Goal: Find contact information: Find contact information

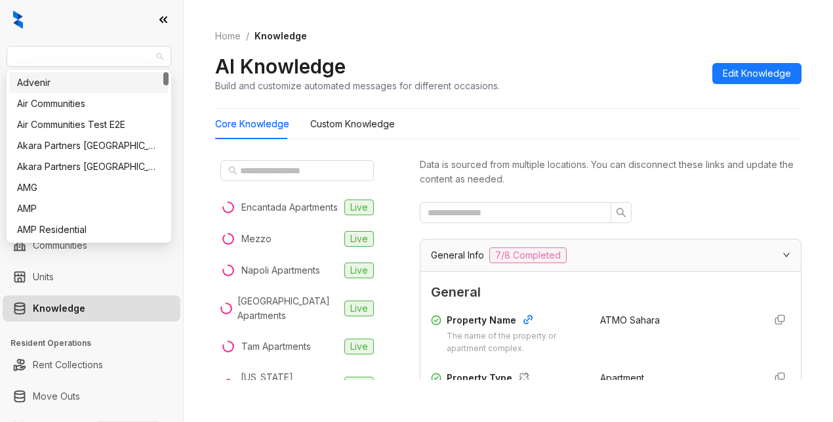
drag, startPoint x: 55, startPoint y: 52, endPoint x: 3, endPoint y: 54, distance: 52.5
click at [3, 54] on div "AMG Leasing Leads Analytics Leasing Collections Data Management Communities Uni…" at bounding box center [91, 211] width 183 height 422
click at [42, 53] on span "AMG" at bounding box center [88, 57] width 149 height 20
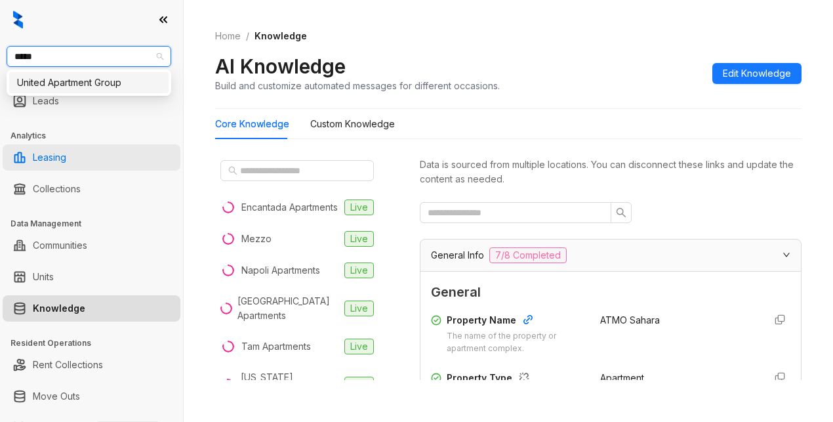
type input "******"
click at [52, 83] on div "United Apartment Group" at bounding box center [89, 82] width 144 height 14
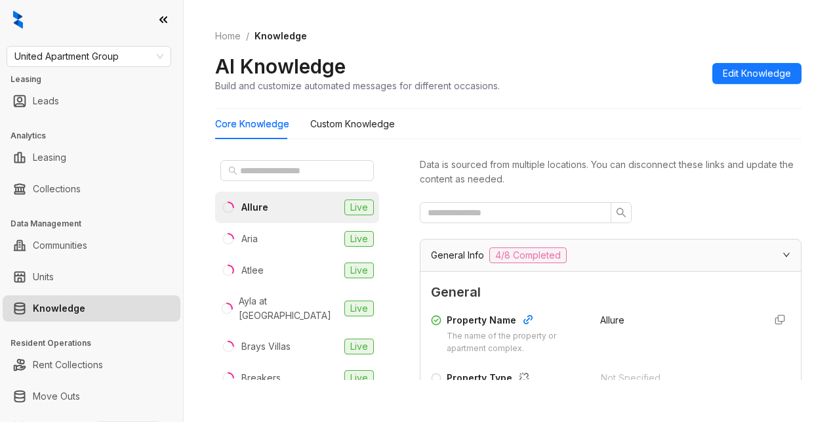
click at [655, 49] on div "Home / Knowledge AI Knowledge Build and customize automated messages for differ…" at bounding box center [508, 61] width 586 height 96
click at [254, 172] on input "text" at bounding box center [297, 170] width 115 height 14
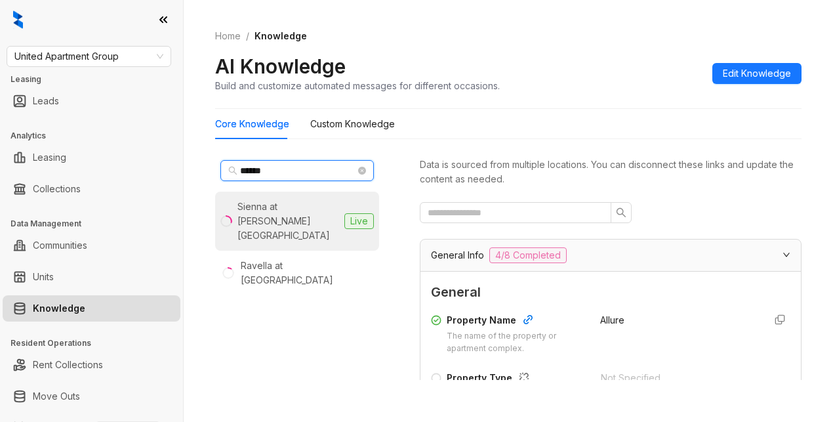
type input "******"
click at [291, 209] on div "Sienna at Westover Hills" at bounding box center [288, 220] width 102 height 43
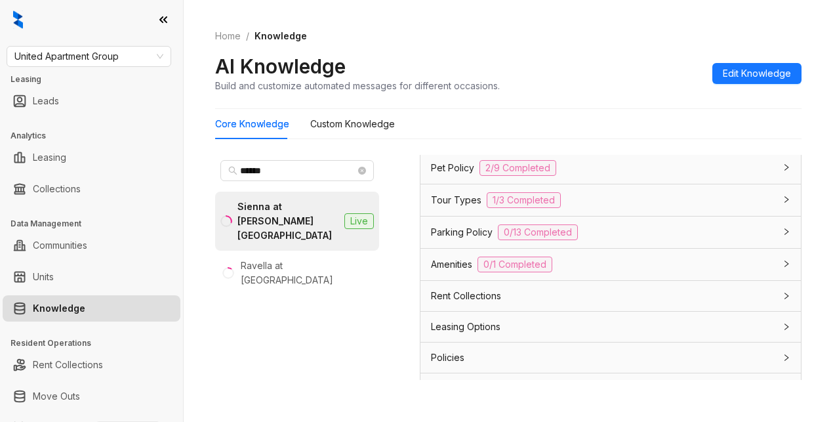
scroll to position [1089, 0]
click at [449, 177] on span "Pet Policy" at bounding box center [452, 170] width 43 height 14
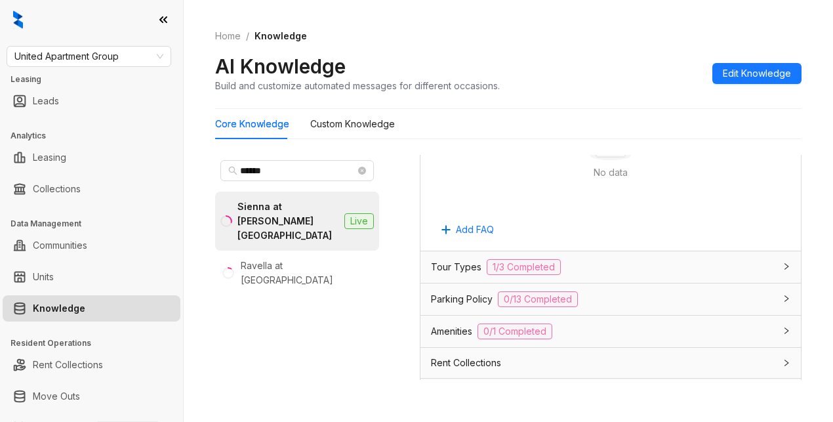
scroll to position [1876, 0]
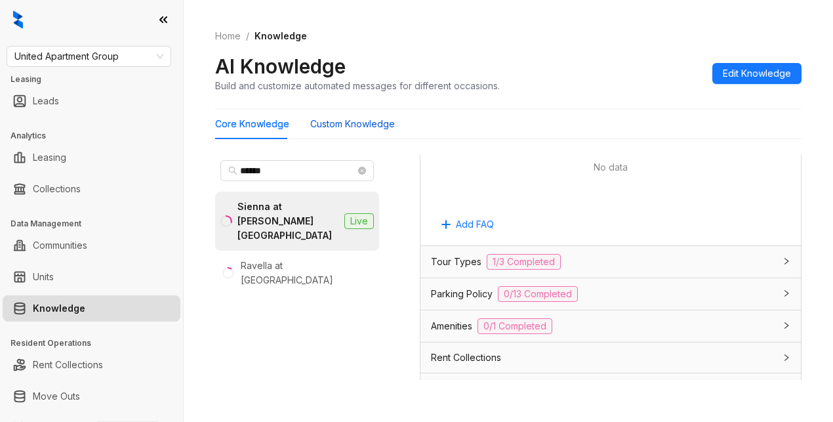
click at [347, 128] on Knowledge "Custom Knowledge" at bounding box center [352, 124] width 85 height 14
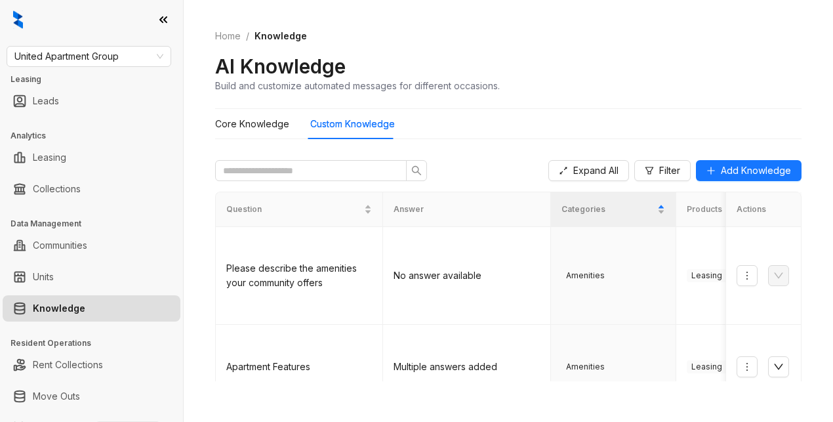
drag, startPoint x: 702, startPoint y: 56, endPoint x: 687, endPoint y: 60, distance: 15.6
click at [701, 58] on div "AI Knowledge Build and customize automated messages for different occasions." at bounding box center [508, 73] width 586 height 39
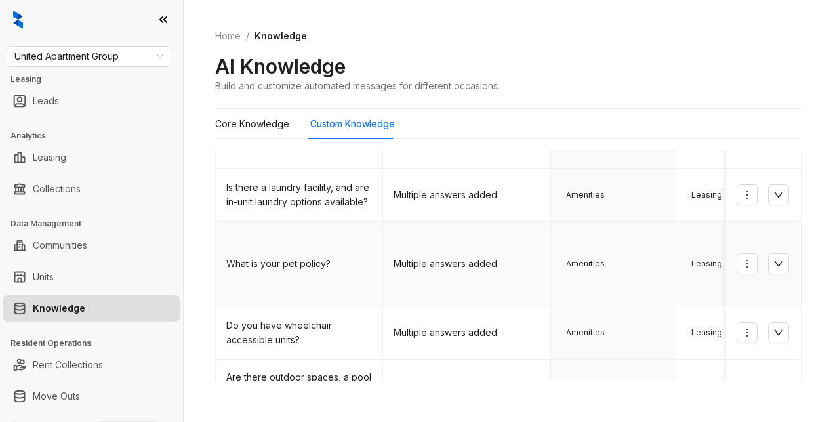
scroll to position [393, 0]
click at [773, 256] on icon "down" at bounding box center [778, 261] width 10 height 10
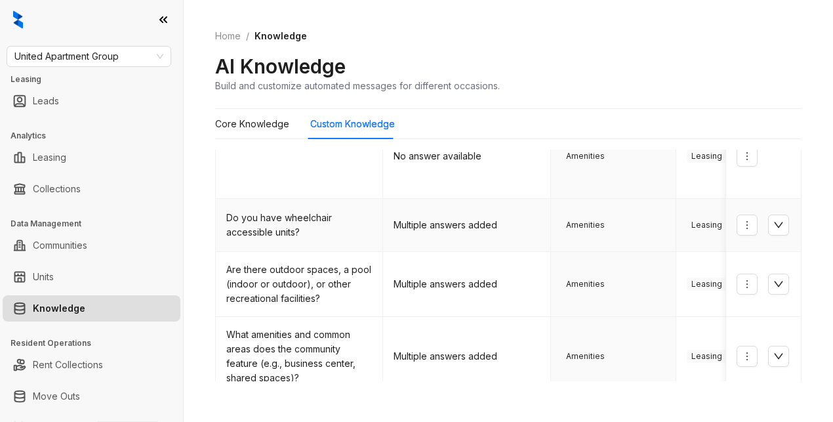
scroll to position [580, 0]
click at [653, 61] on div "AI Knowledge Build and customize automated messages for different occasions." at bounding box center [508, 73] width 586 height 39
click at [258, 121] on Knowledge "Core Knowledge" at bounding box center [252, 124] width 74 height 14
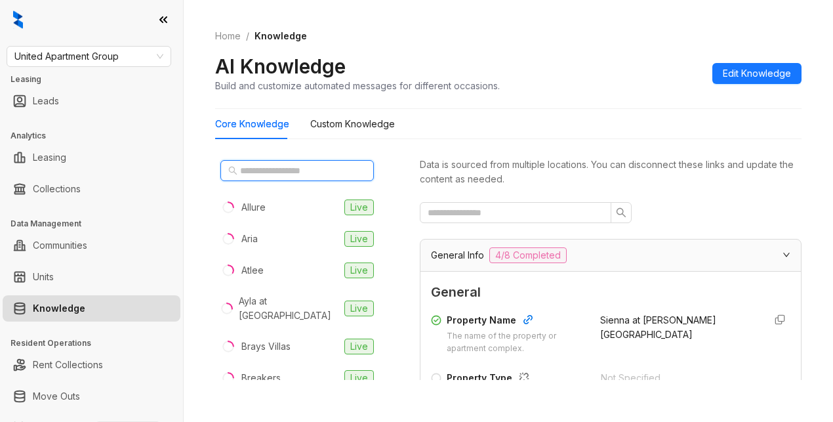
click at [256, 172] on input "text" at bounding box center [297, 170] width 115 height 14
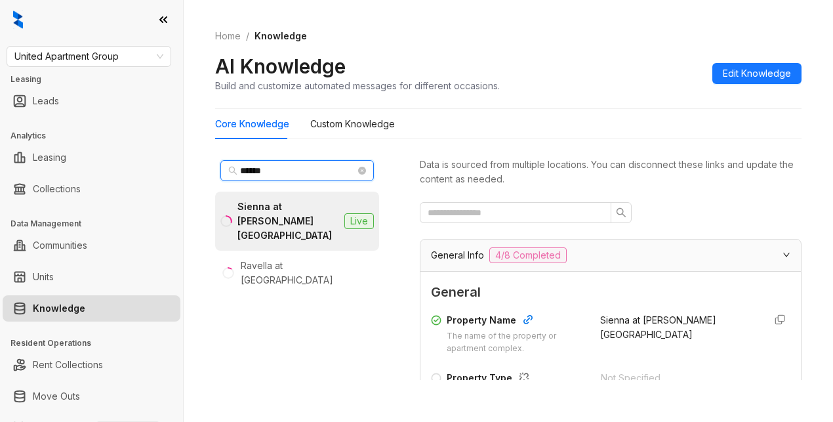
type input "******"
drag, startPoint x: 252, startPoint y: 180, endPoint x: 247, endPoint y: 173, distance: 8.4
click at [252, 176] on span "******" at bounding box center [296, 170] width 153 height 21
click at [260, 225] on div "Sienna at Westover Hills" at bounding box center [288, 220] width 102 height 43
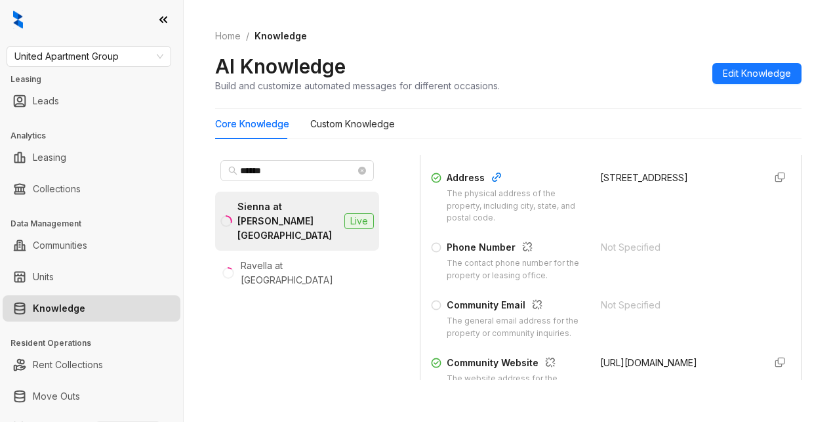
scroll to position [197, 0]
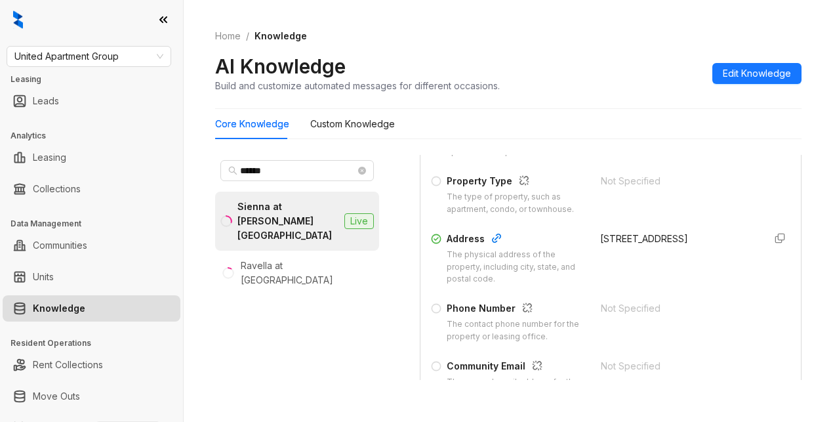
click at [681, 43] on div "Home / Knowledge AI Knowledge Build and customize automated messages for differ…" at bounding box center [508, 61] width 586 height 96
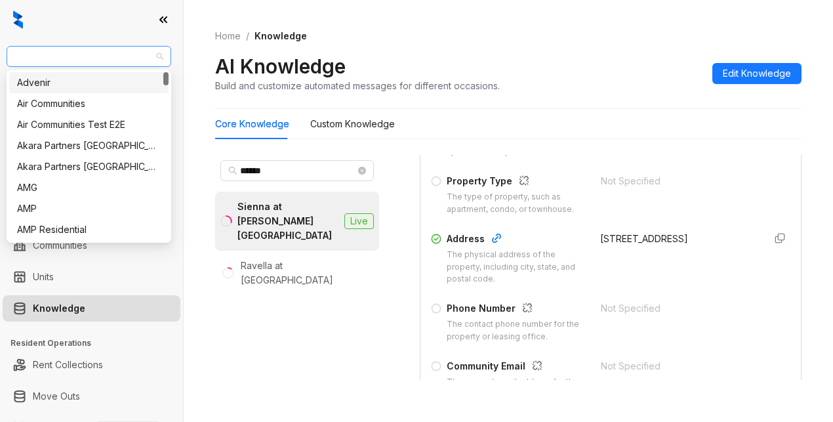
drag, startPoint x: 132, startPoint y: 51, endPoint x: 16, endPoint y: 56, distance: 116.9
click at [16, 56] on span "United Apartment Group" at bounding box center [88, 57] width 149 height 20
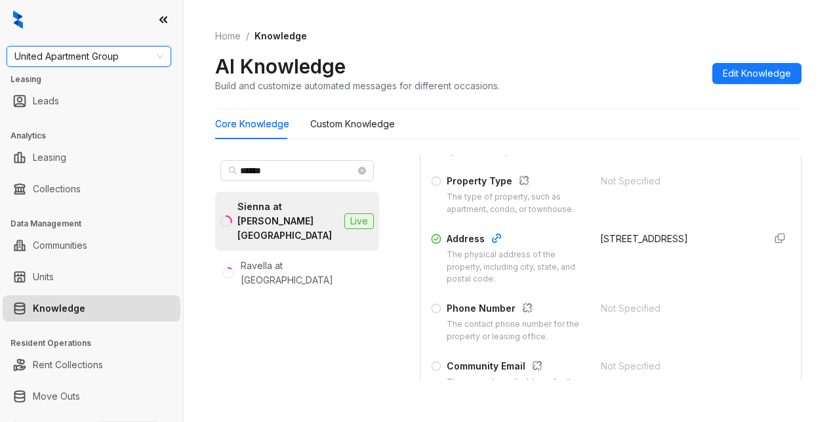
click at [16, 56] on span "United Apartment Group" at bounding box center [88, 57] width 149 height 20
type input "*********"
click at [41, 81] on div "Fairfield" at bounding box center [89, 82] width 144 height 14
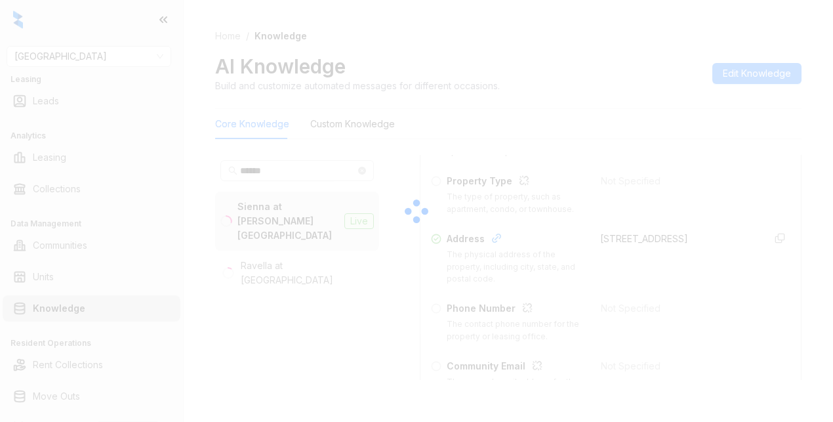
click at [723, 146] on div at bounding box center [416, 211] width 833 height 422
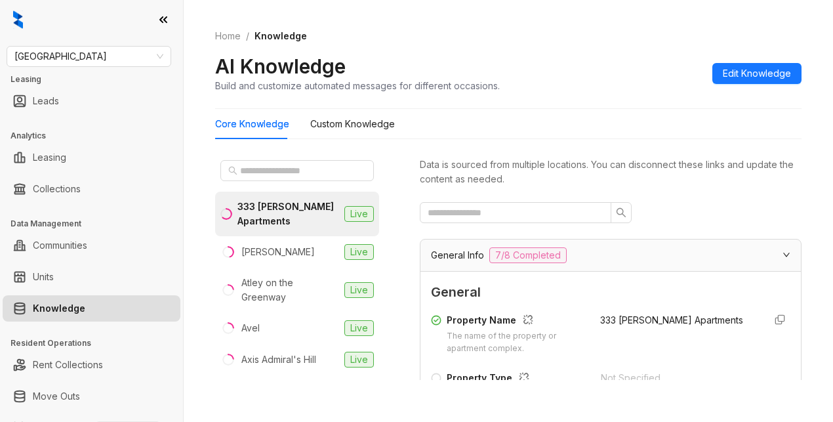
click at [674, 94] on div "Home / Knowledge AI Knowledge Build and customize automated messages for differ…" at bounding box center [508, 61] width 586 height 96
click at [262, 167] on input "text" at bounding box center [297, 170] width 115 height 14
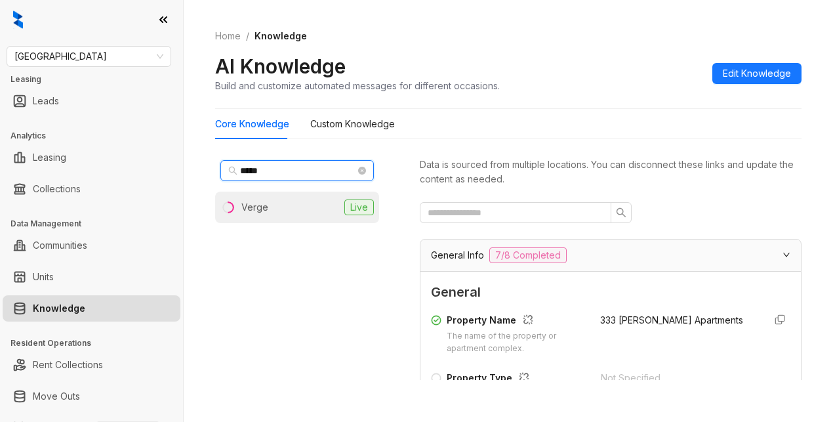
type input "*****"
click at [260, 203] on div "Verge" at bounding box center [254, 207] width 27 height 14
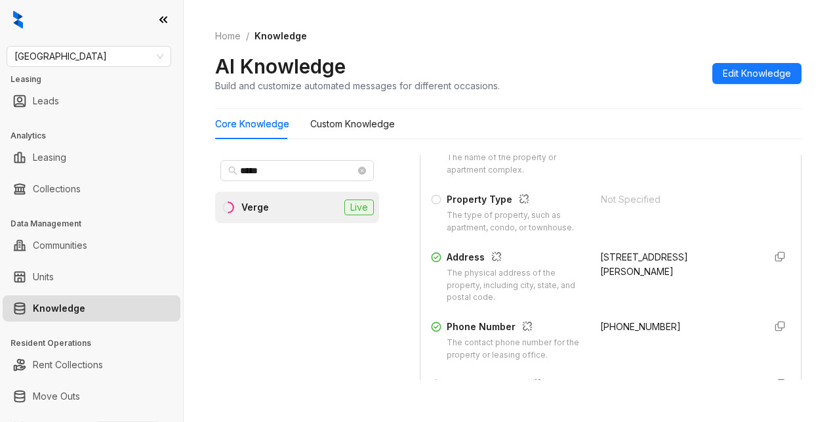
scroll to position [197, 0]
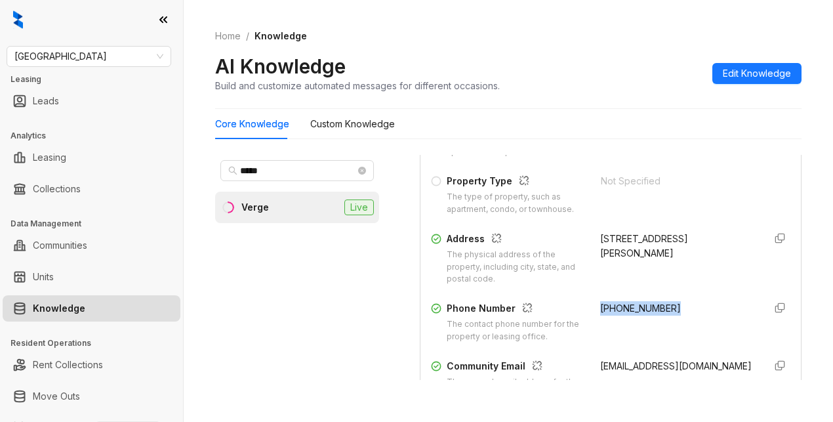
drag, startPoint x: 583, startPoint y: 318, endPoint x: 670, endPoint y: 322, distance: 86.7
click at [670, 322] on div "Phone Number The contact phone number for the property or leasing office. (470)…" at bounding box center [610, 322] width 359 height 42
copy span "(470) 410-6672"
click at [692, 313] on div "Property Name The name of the property or apartment complex. Verge Property Typ…" at bounding box center [610, 287] width 359 height 352
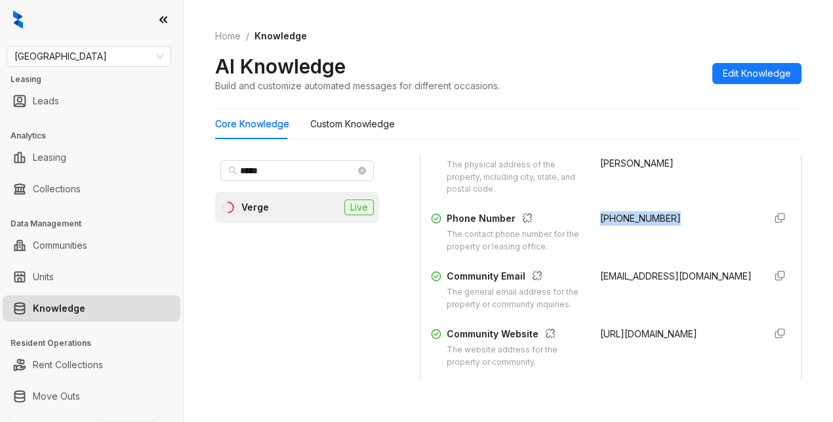
scroll to position [328, 0]
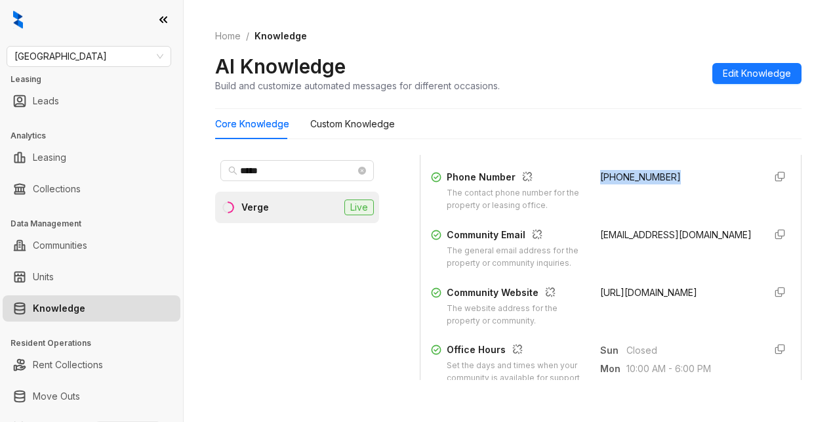
drag, startPoint x: 581, startPoint y: 247, endPoint x: 617, endPoint y: 264, distance: 40.2
click at [617, 264] on div "Community Email The general email address for the property or community inquiri…" at bounding box center [610, 249] width 359 height 42
copy span "leasing@livevergeapartments.com"
click at [662, 38] on ol "Home / Knowledge" at bounding box center [508, 36] width 586 height 14
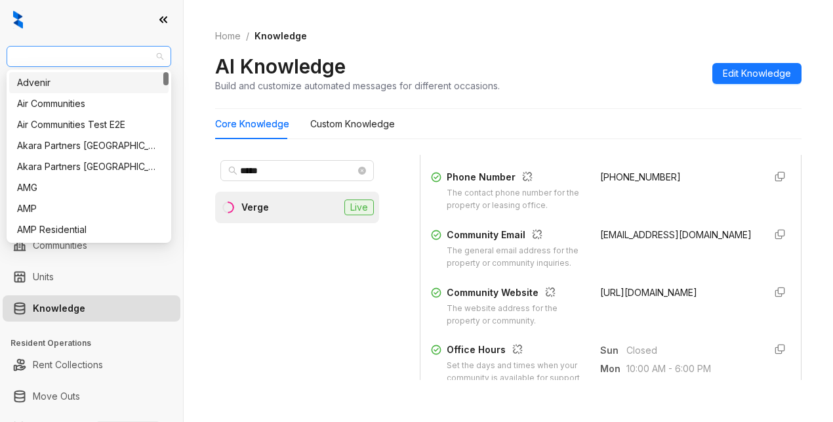
click at [66, 56] on span "[GEOGRAPHIC_DATA]" at bounding box center [88, 57] width 149 height 20
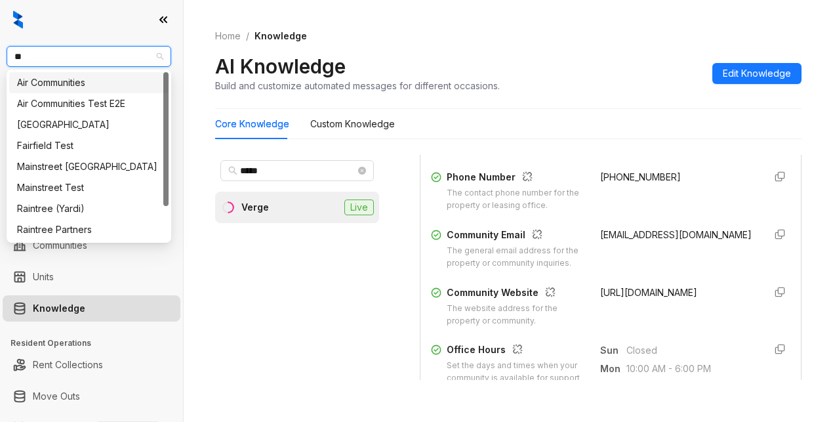
type input "***"
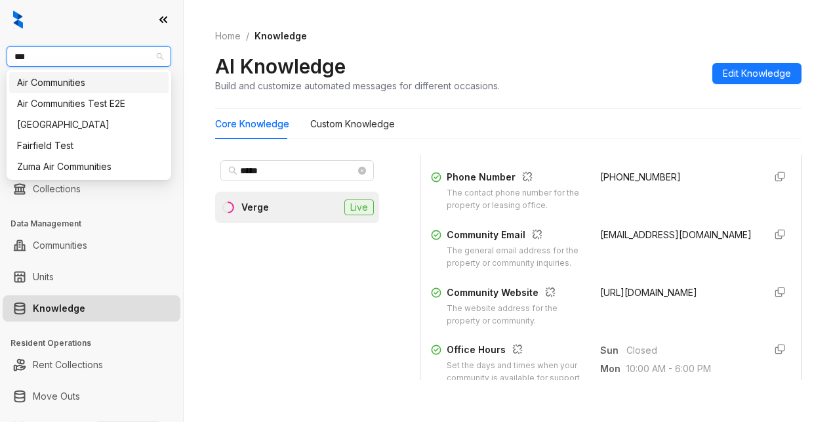
click at [73, 85] on div "Air Communities" at bounding box center [89, 82] width 144 height 14
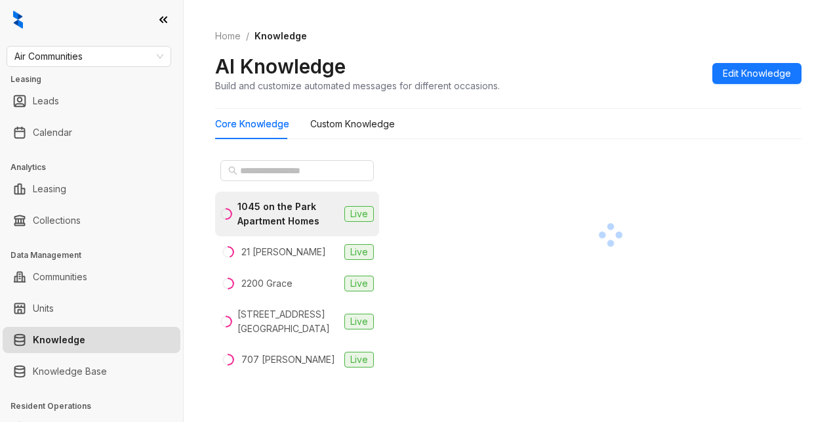
click at [698, 171] on div at bounding box center [611, 234] width 382 height 159
click at [291, 172] on input "text" at bounding box center [297, 170] width 115 height 14
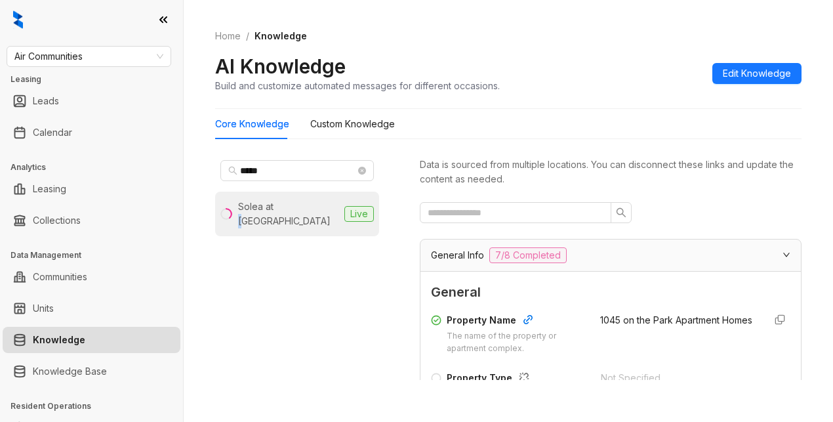
click at [283, 207] on div "Solea at [GEOGRAPHIC_DATA]" at bounding box center [288, 213] width 101 height 29
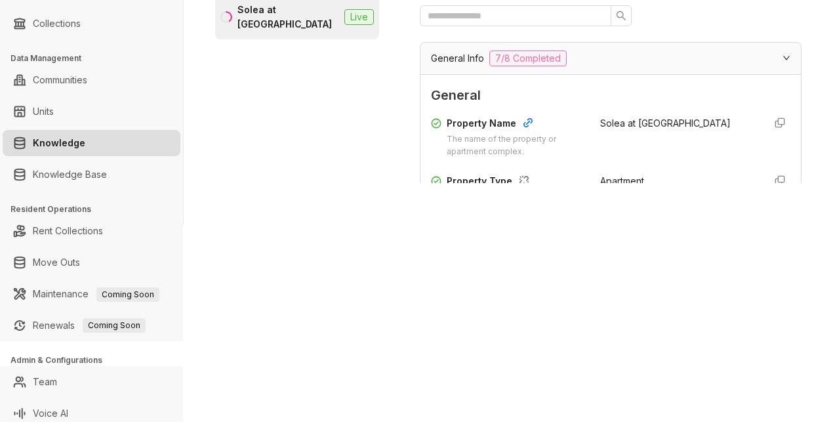
click at [373, 132] on div "***** Solea at [GEOGRAPHIC_DATA] Live" at bounding box center [297, 70] width 164 height 225
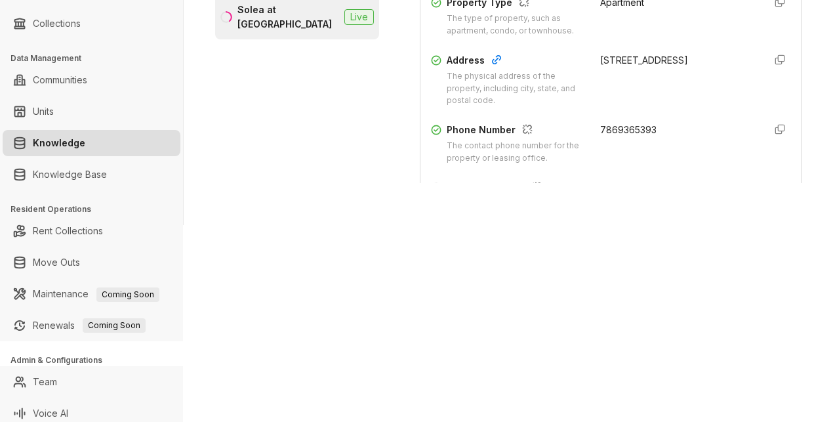
scroll to position [197, 0]
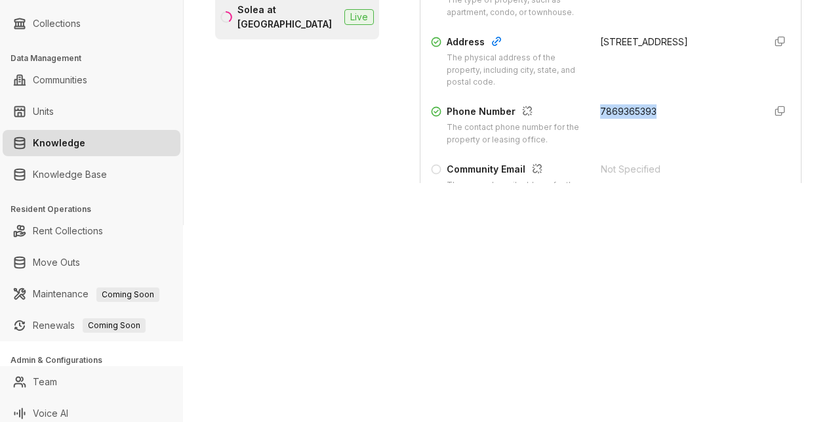
drag, startPoint x: 587, startPoint y: 121, endPoint x: 662, endPoint y: 130, distance: 75.3
click at [662, 130] on div "7869365393" at bounding box center [676, 125] width 153 height 42
copy span "7869365393"
click at [681, 197] on div "Home / Knowledge AI Knowledge Build and customize automated messages for differ…" at bounding box center [508, 14] width 649 height 422
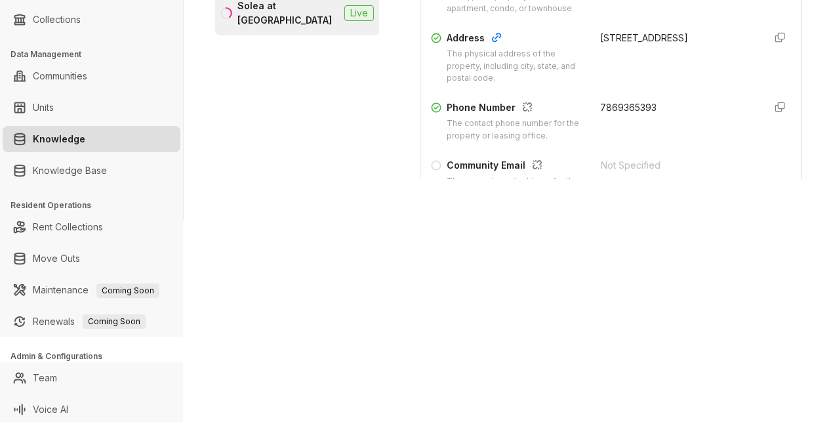
scroll to position [204, 0]
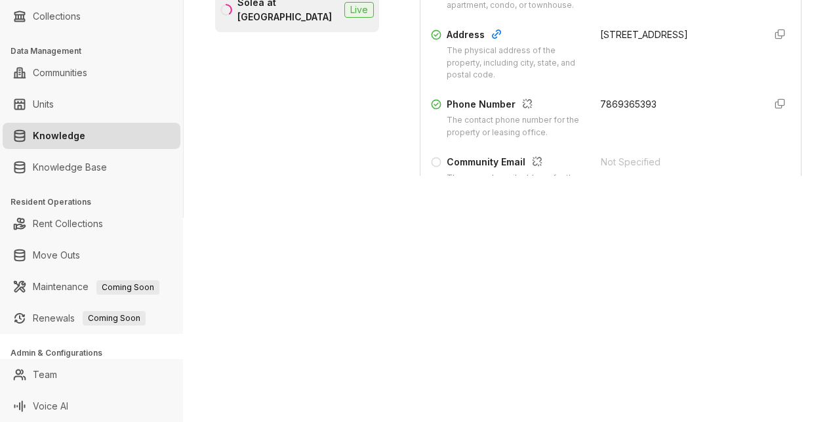
click at [687, 243] on div "Air Communities Leasing Leads Calendar Analytics Leasing Collections Data Manag…" at bounding box center [416, 211] width 833 height 422
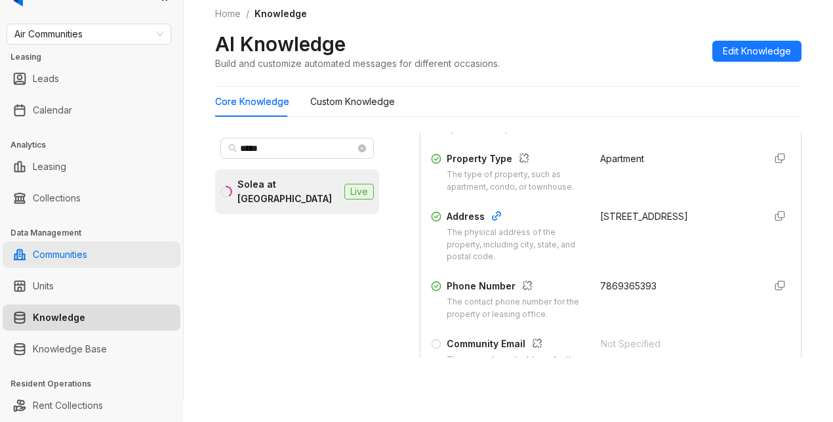
scroll to position [0, 0]
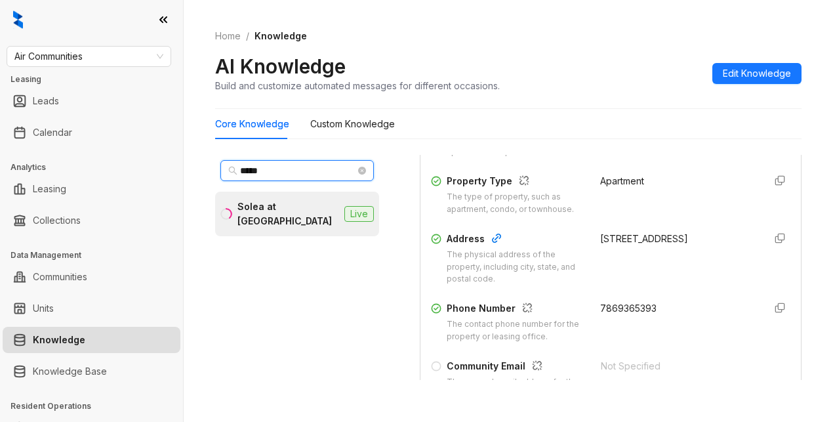
click at [268, 169] on input "*****" at bounding box center [297, 170] width 115 height 14
drag, startPoint x: 268, startPoint y: 169, endPoint x: 165, endPoint y: 154, distance: 104.0
click at [165, 154] on div "Air Communities Leasing Leads Calendar Analytics Leasing Collections Data Manag…" at bounding box center [416, 211] width 833 height 422
type input "****"
click at [247, 214] on div "3400 Avenue of the Arts" at bounding box center [288, 213] width 102 height 29
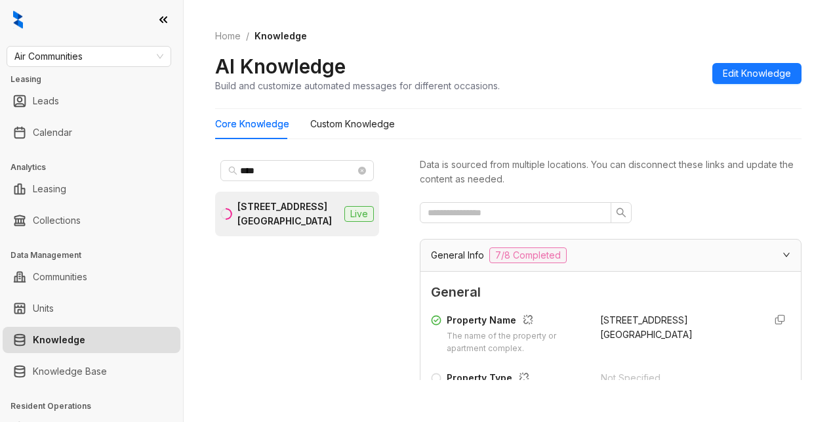
click at [676, 125] on div "Core Knowledge Custom Knowledge" at bounding box center [508, 124] width 586 height 30
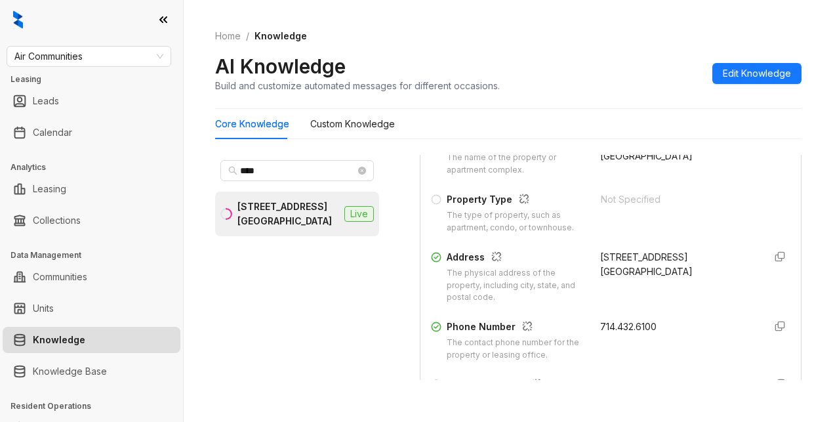
scroll to position [197, 0]
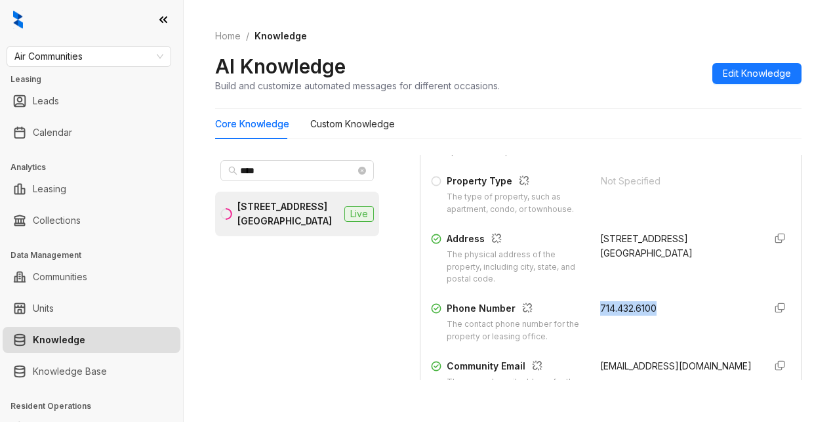
drag, startPoint x: 582, startPoint y: 317, endPoint x: 657, endPoint y: 315, distance: 74.8
click at [657, 315] on div "Phone Number The contact phone number for the property or leasing office. 714.4…" at bounding box center [610, 322] width 359 height 42
copy span "714.432.6100"
click at [651, 79] on div "AI Knowledge Build and customize automated messages for different occasions. Ed…" at bounding box center [508, 73] width 586 height 39
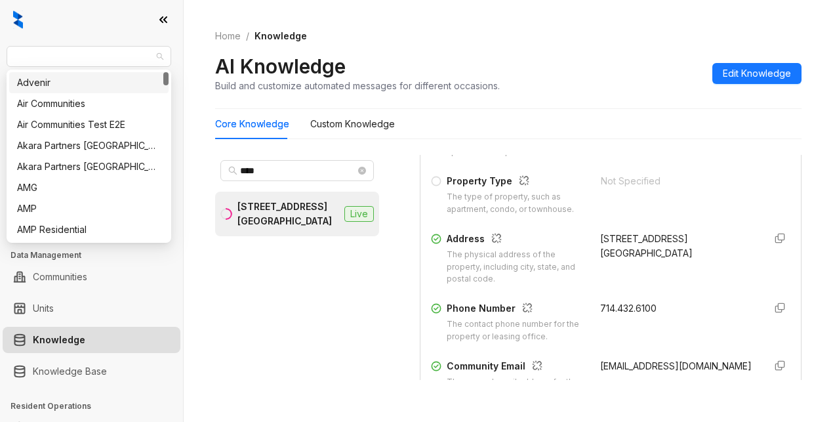
drag, startPoint x: 108, startPoint y: 54, endPoint x: 22, endPoint y: 125, distance: 110.8
click at [0, 38] on html "Air Communities Leasing Leads Calendar Analytics Leasing Collections Data Manag…" at bounding box center [416, 211] width 833 height 422
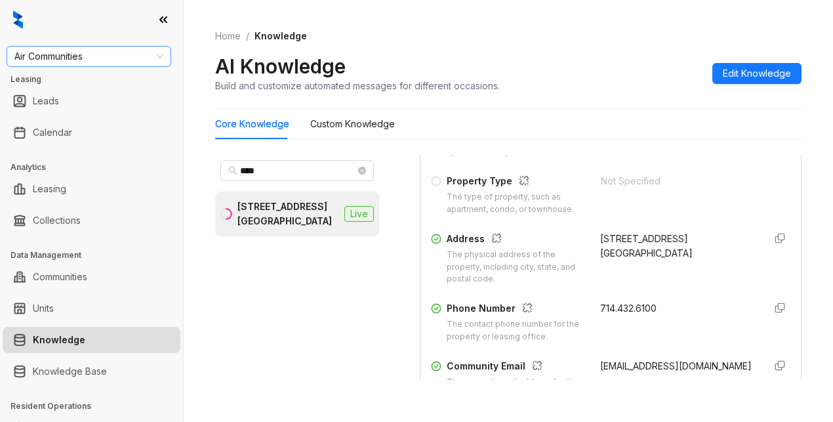
click at [88, 55] on span "Air Communities" at bounding box center [88, 57] width 149 height 20
type input "*********"
click at [76, 79] on div "[GEOGRAPHIC_DATA]" at bounding box center [89, 82] width 144 height 14
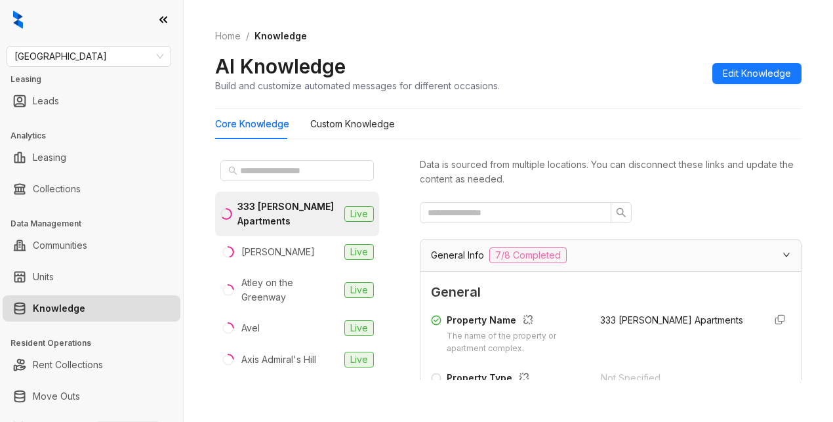
click at [670, 205] on div at bounding box center [611, 212] width 382 height 21
click at [245, 170] on input "text" at bounding box center [297, 170] width 115 height 14
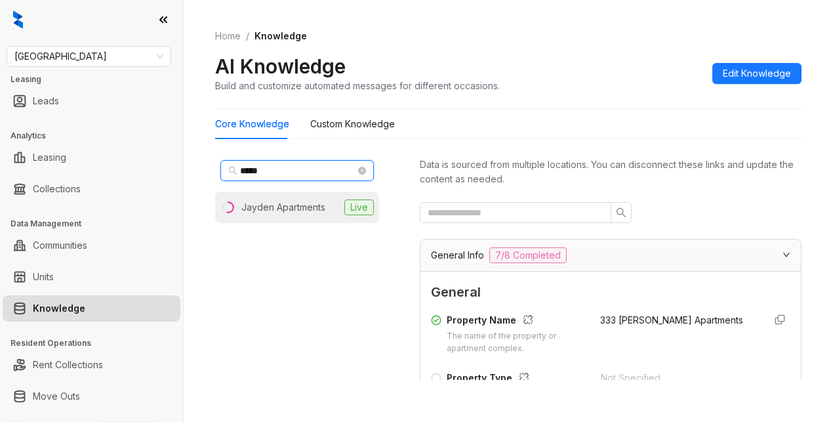
type input "*****"
click at [315, 205] on div "Jayden Apartments" at bounding box center [283, 207] width 84 height 14
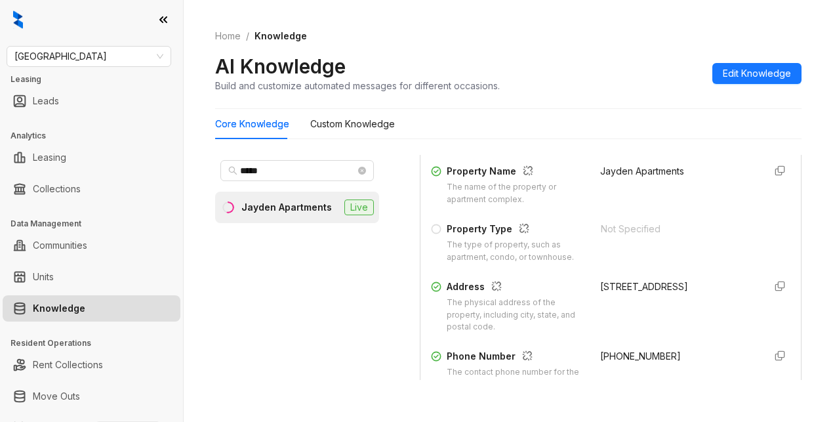
scroll to position [197, 0]
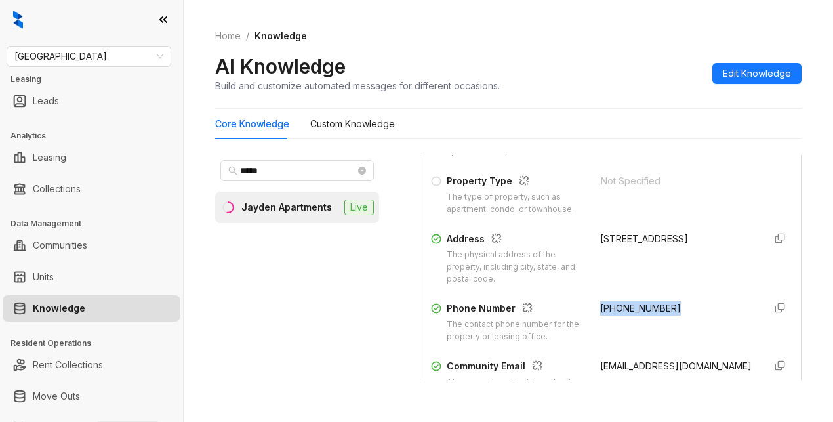
drag, startPoint x: 581, startPoint y: 319, endPoint x: 672, endPoint y: 329, distance: 91.0
click at [672, 329] on div "Phone Number The contact phone number for the property or leasing office. [PHON…" at bounding box center [610, 322] width 359 height 42
copy span "[PHONE_NUMBER]"
click at [681, 151] on div "***** Jayden Apartments Live Data is sourced from multiple locations. You can d…" at bounding box center [508, 270] width 586 height 241
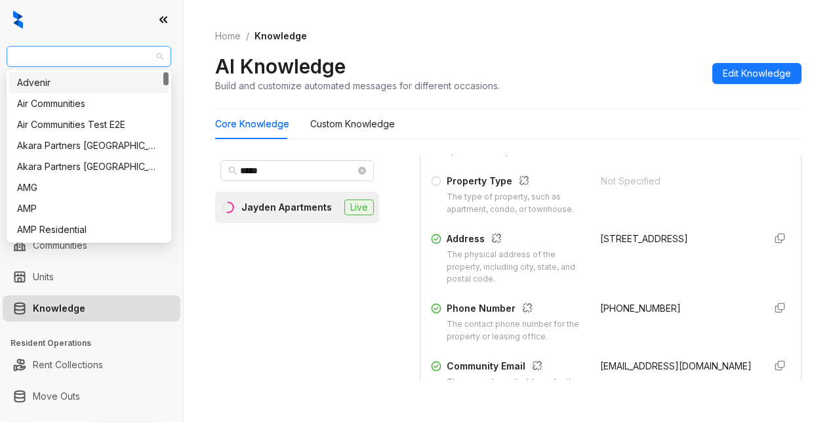
drag, startPoint x: 93, startPoint y: 58, endPoint x: 58, endPoint y: 62, distance: 35.6
click at [0, 52] on html "Fairfield Leasing Leads Analytics Leasing Collections Data Management Communiti…" at bounding box center [416, 211] width 833 height 422
click at [73, 110] on div "Air Communities" at bounding box center [89, 103] width 144 height 14
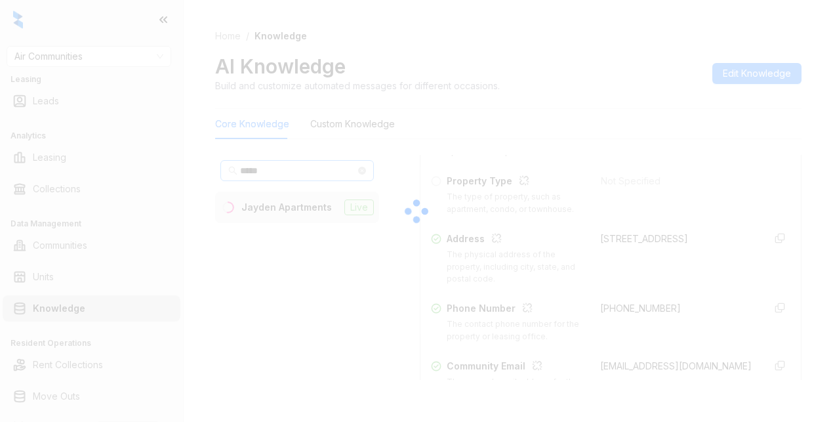
click at [291, 172] on div at bounding box center [416, 211] width 833 height 422
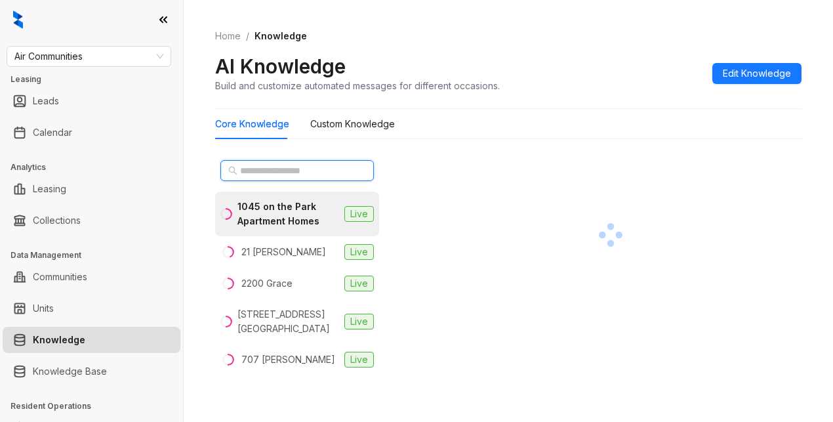
click at [275, 176] on input "text" at bounding box center [297, 170] width 115 height 14
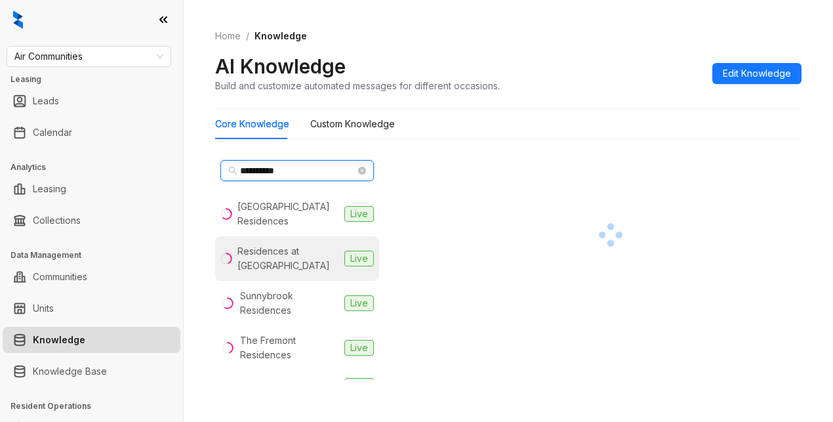
type input "**********"
click at [286, 265] on div "Residences at [GEOGRAPHIC_DATA]" at bounding box center [288, 258] width 102 height 29
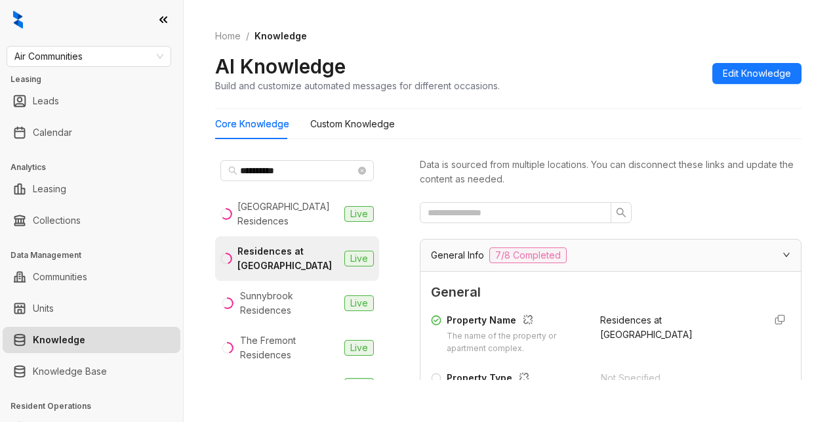
click at [678, 196] on div "Data is sourced from multiple locations. You can disconnect these links and upd…" at bounding box center [611, 267] width 382 height 225
click at [294, 266] on div "Residences at [GEOGRAPHIC_DATA]" at bounding box center [288, 258] width 102 height 29
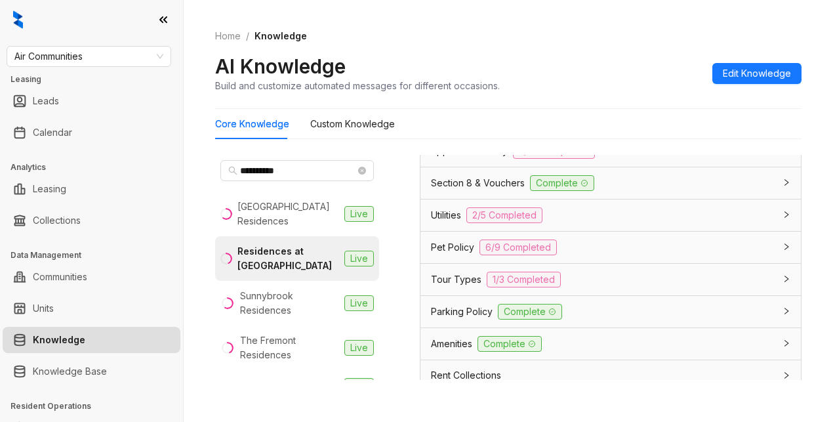
scroll to position [1049, 0]
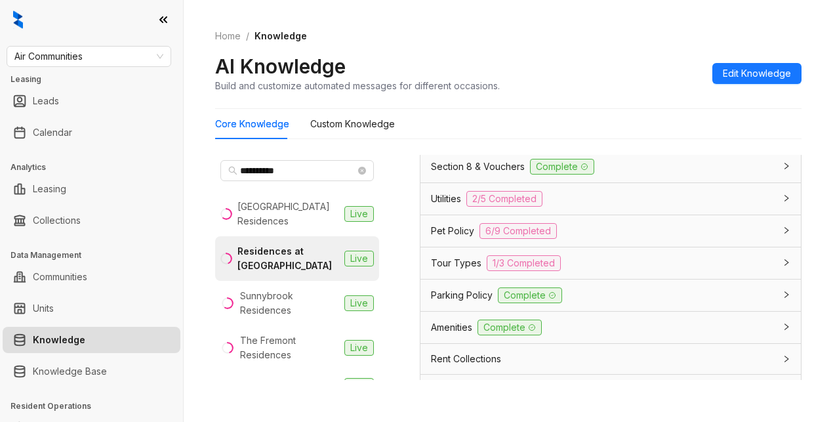
click at [461, 174] on span "Section 8 & Vouchers" at bounding box center [478, 166] width 94 height 14
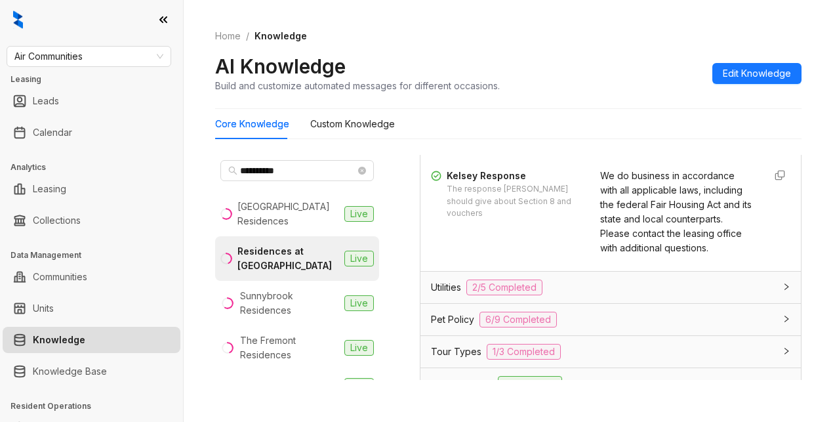
scroll to position [1180, 0]
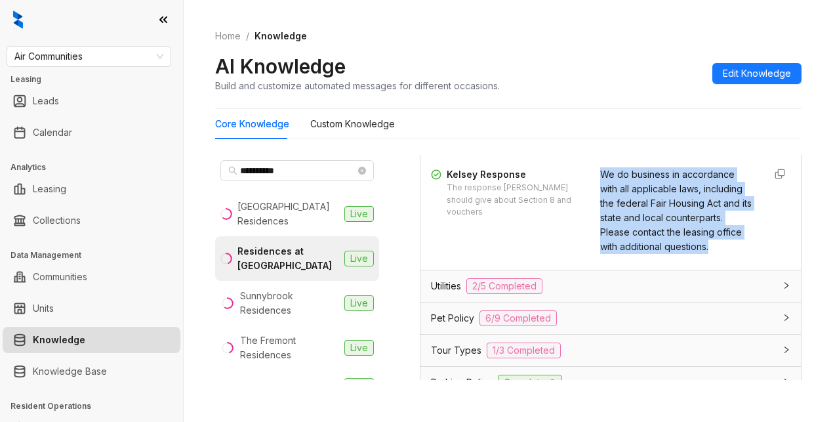
drag, startPoint x: 584, startPoint y: 209, endPoint x: 693, endPoint y: 302, distance: 142.8
click at [693, 254] on div "Kelsey Response The response Kelsey should give about Section 8 and vouchers We…" at bounding box center [610, 210] width 359 height 87
copy span "We do business in accordance with all applicable laws, including the federal Fa…"
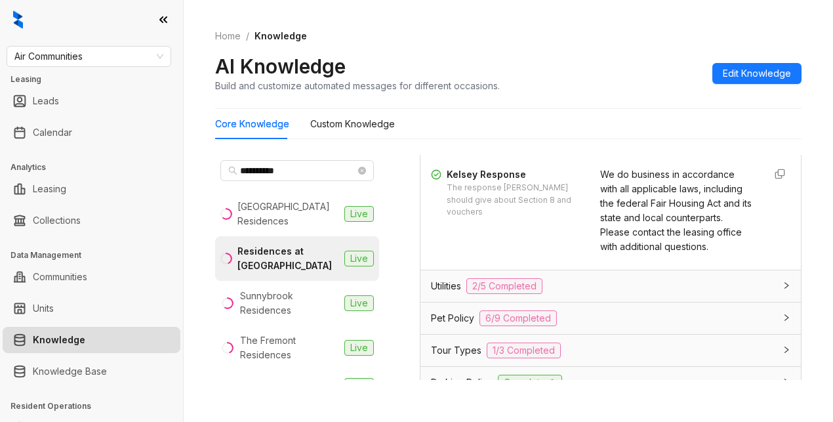
click at [645, 43] on div "Home / Knowledge AI Knowledge Build and customize automated messages for differ…" at bounding box center [508, 61] width 586 height 96
drag, startPoint x: 677, startPoint y: 30, endPoint x: 688, endPoint y: 31, distance: 10.6
click at [681, 30] on ol "Home / Knowledge" at bounding box center [508, 36] width 586 height 14
click at [710, 395] on div "**********" at bounding box center [508, 211] width 649 height 422
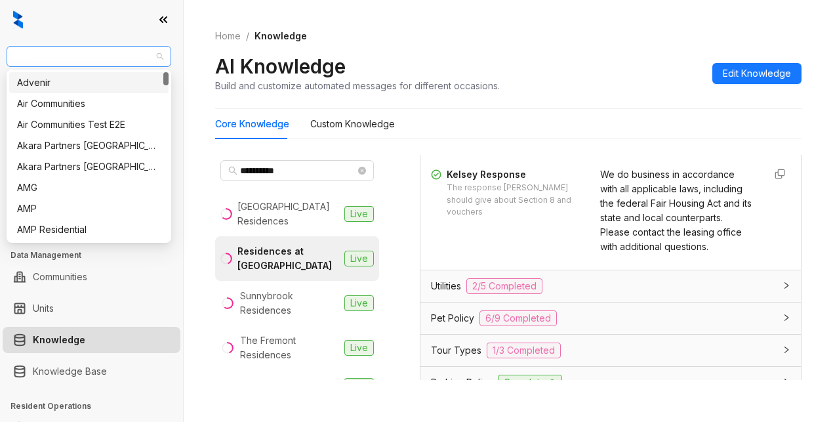
click at [97, 53] on span "Air Communities" at bounding box center [88, 57] width 149 height 20
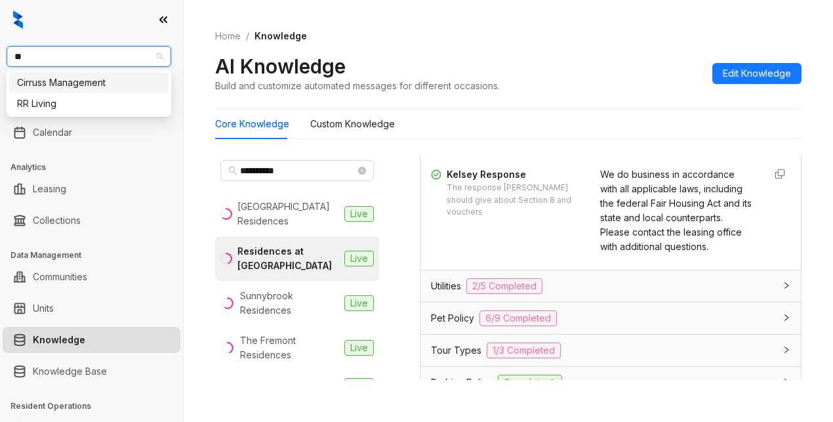
type input "**"
click at [56, 79] on div "RR Living" at bounding box center [89, 82] width 144 height 14
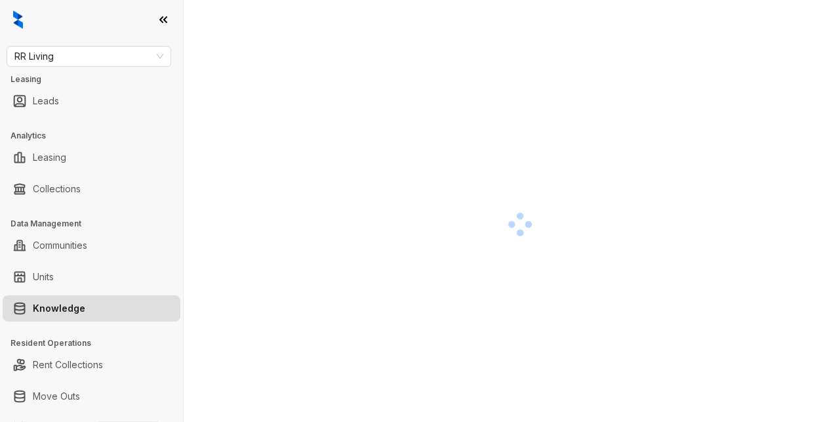
click at [723, 54] on div at bounding box center [520, 224] width 610 height 422
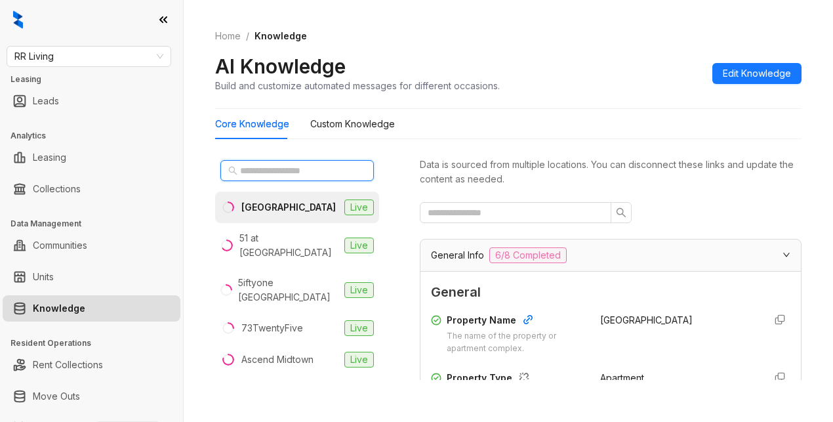
click at [261, 169] on input "text" at bounding box center [297, 170] width 115 height 14
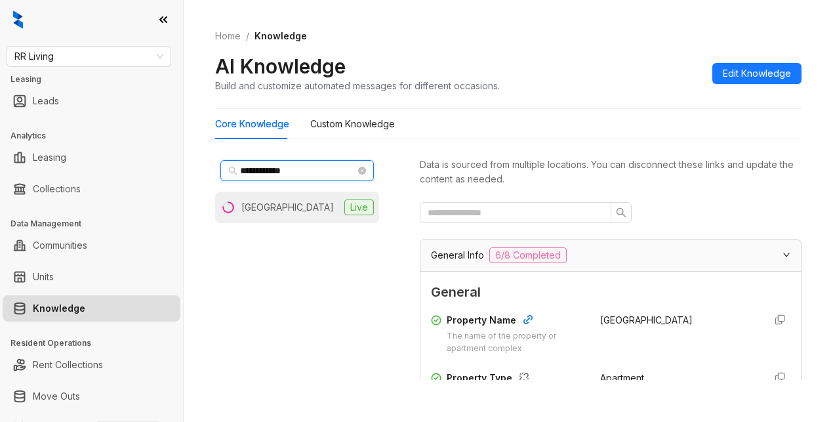
type input "**********"
click at [265, 212] on div "[GEOGRAPHIC_DATA]" at bounding box center [287, 207] width 92 height 14
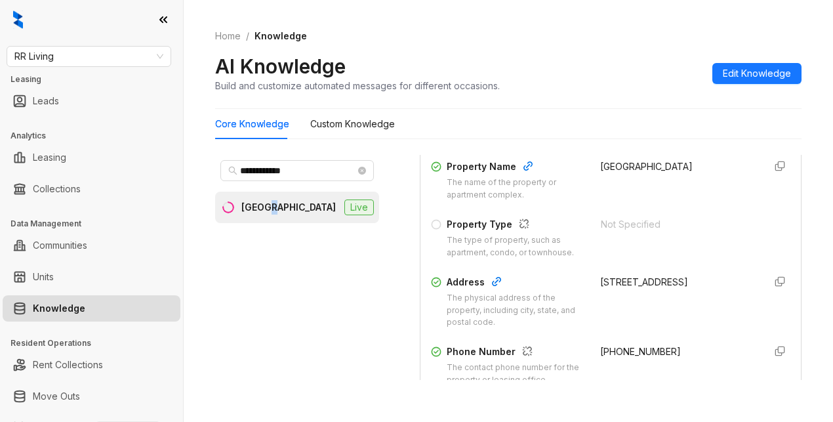
scroll to position [197, 0]
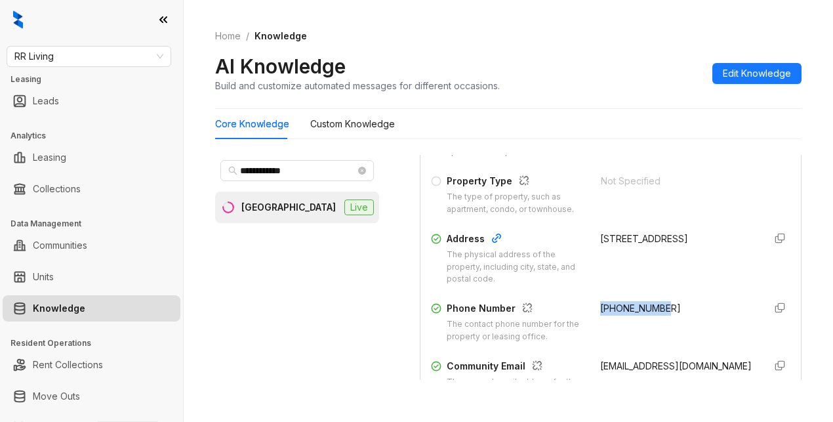
drag, startPoint x: 588, startPoint y: 323, endPoint x: 667, endPoint y: 317, distance: 79.6
click at [667, 317] on div "[PHONE_NUMBER]" at bounding box center [676, 322] width 153 height 42
copy span "[PHONE_NUMBER]"
click at [685, 341] on div "[PHONE_NUMBER]" at bounding box center [676, 322] width 153 height 42
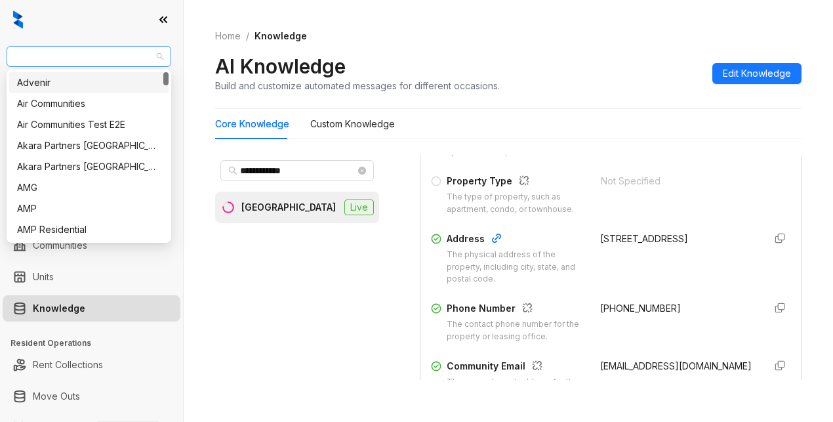
drag, startPoint x: 81, startPoint y: 47, endPoint x: 68, endPoint y: 49, distance: 13.3
click at [68, 49] on span "RR Living" at bounding box center [88, 57] width 149 height 20
click at [49, 108] on div "Air Communities" at bounding box center [89, 103] width 144 height 14
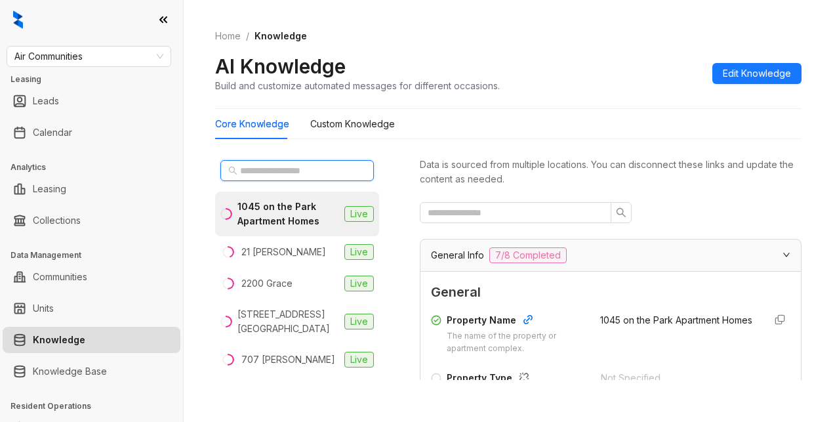
click at [272, 170] on input "text" at bounding box center [297, 170] width 115 height 14
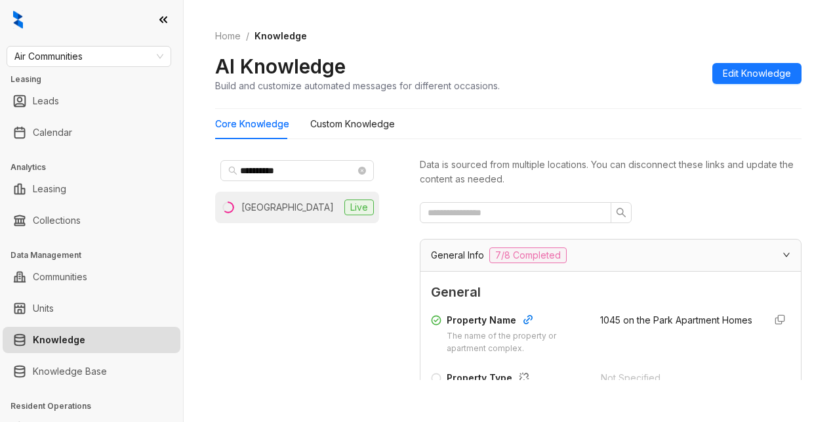
click at [308, 209] on div "[GEOGRAPHIC_DATA]" at bounding box center [287, 207] width 92 height 14
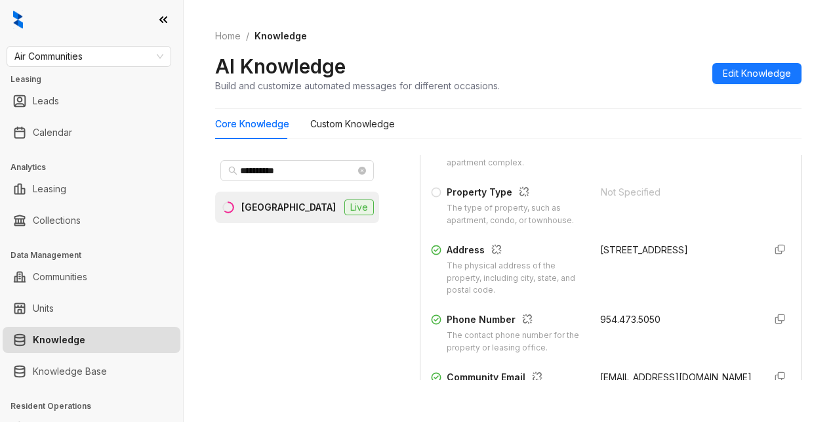
scroll to position [262, 0]
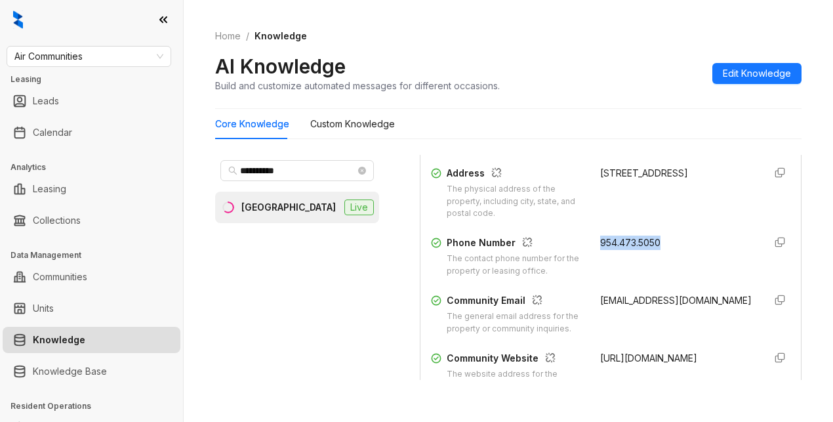
drag, startPoint x: 586, startPoint y: 252, endPoint x: 653, endPoint y: 261, distance: 67.4
click at [667, 260] on div "954.473.5050" at bounding box center [676, 256] width 153 height 42
copy span "954.473.5050"
click at [700, 386] on div "Data is sourced from multiple locations. You can disconnect these links and upd…" at bounding box center [611, 273] width 382 height 236
click at [311, 172] on input "**********" at bounding box center [297, 170] width 115 height 14
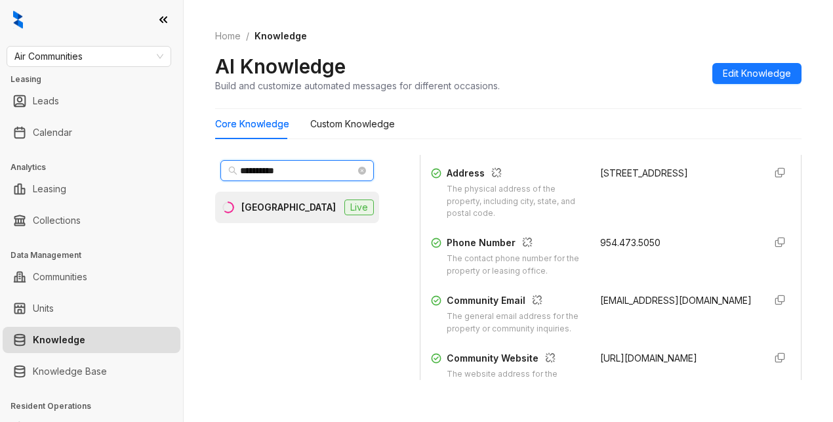
drag, startPoint x: 311, startPoint y: 172, endPoint x: 238, endPoint y: 121, distance: 89.4
click at [184, 157] on div "**********" at bounding box center [508, 211] width 649 height 422
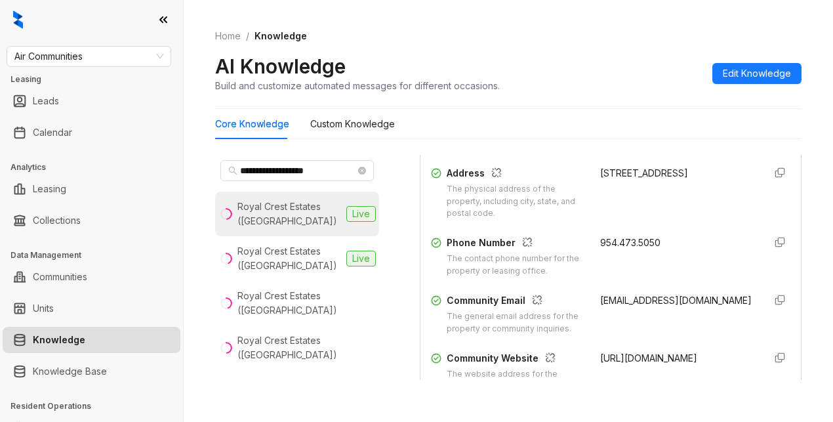
click at [270, 212] on div "Royal Crest Estates ([GEOGRAPHIC_DATA])" at bounding box center [289, 213] width 104 height 29
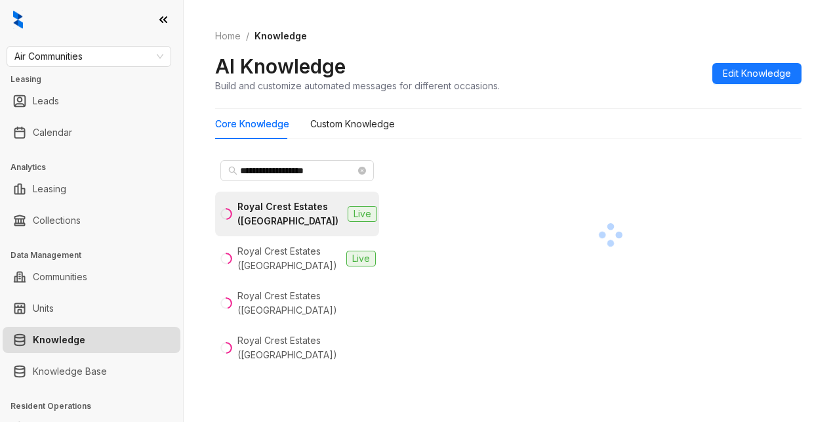
click at [694, 161] on div at bounding box center [611, 234] width 382 height 159
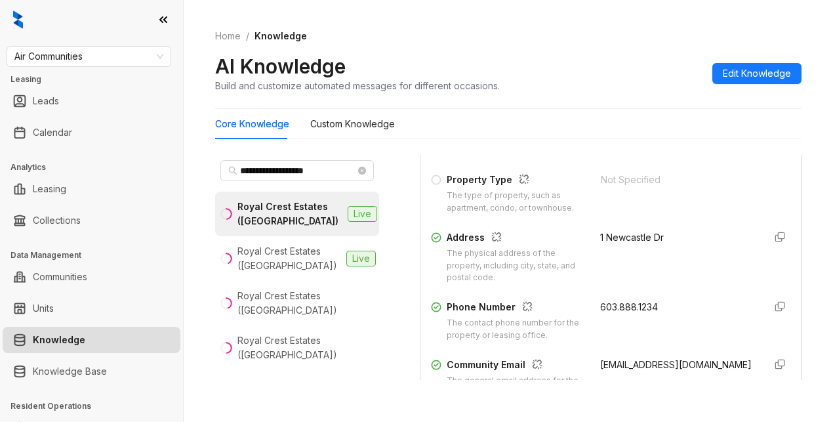
scroll to position [262, 0]
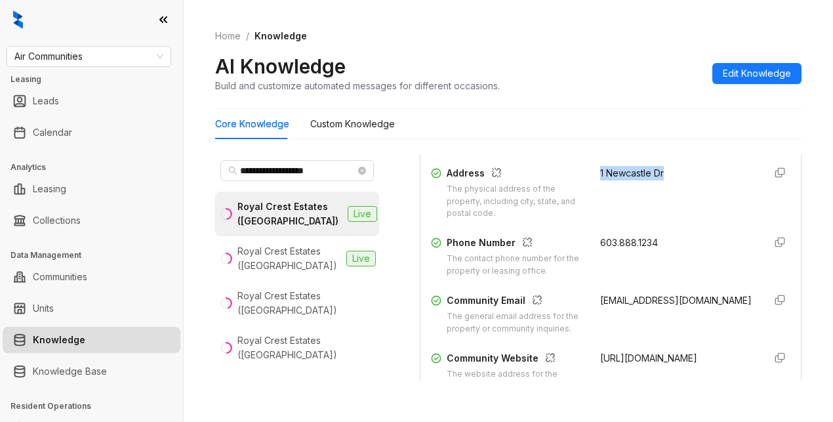
drag, startPoint x: 581, startPoint y: 182, endPoint x: 667, endPoint y: 181, distance: 85.9
click at [679, 180] on div "Address The physical address of the property, including city, state, and postal…" at bounding box center [610, 193] width 359 height 54
copy div "1 Newcastle Dr"
click at [689, 234] on div "Property Name The name of the property or apartment complex. [GEOGRAPHIC_DATA] …" at bounding box center [610, 221] width 359 height 352
drag, startPoint x: 584, startPoint y: 254, endPoint x: 627, endPoint y: 258, distance: 43.4
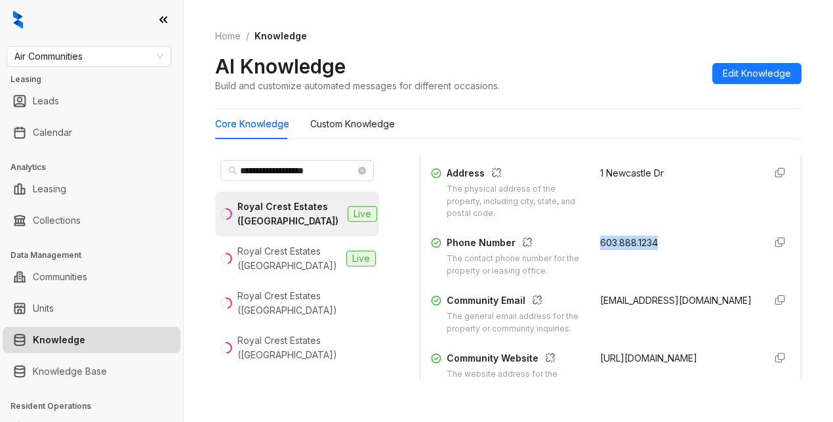
click at [662, 260] on div "Phone Number The contact phone number for the property or leasing office. 603.8…" at bounding box center [610, 256] width 359 height 42
copy span "603.888.1234"
click at [660, 220] on div "1 Newcastle Dr" at bounding box center [676, 193] width 153 height 54
click at [590, 68] on div "AI Knowledge Build and customize automated messages for different occasions. Ed…" at bounding box center [508, 73] width 586 height 39
drag, startPoint x: 349, startPoint y: 165, endPoint x: 209, endPoint y: 171, distance: 139.8
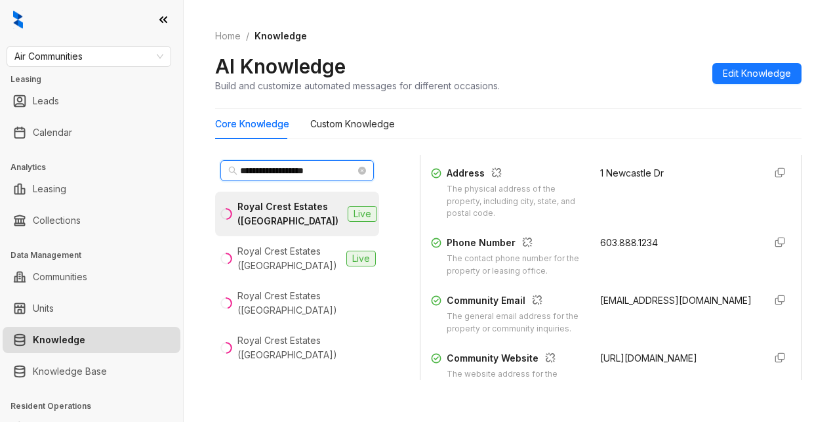
click at [209, 171] on div "**********" at bounding box center [508, 211] width 649 height 422
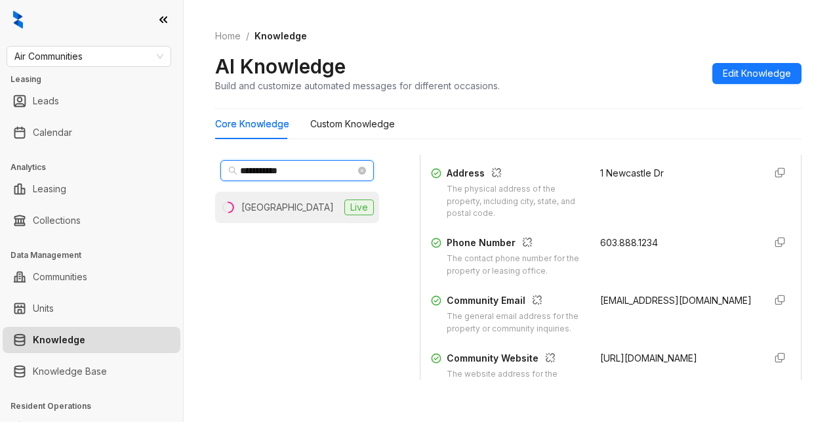
type input "**********"
click at [282, 212] on div "[GEOGRAPHIC_DATA]" at bounding box center [287, 207] width 92 height 14
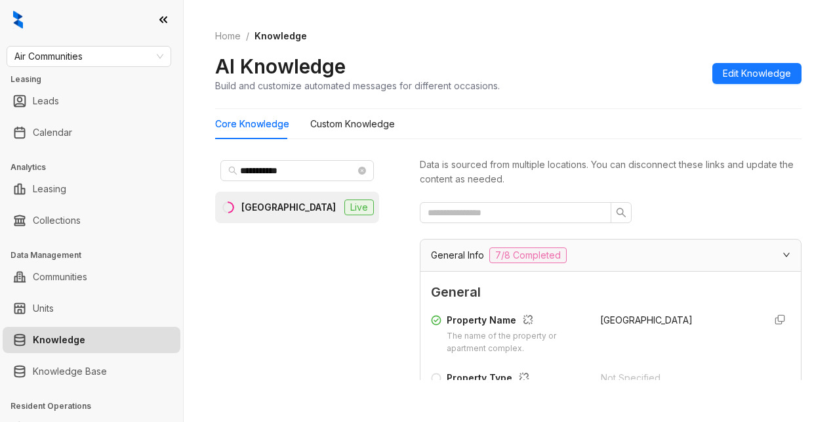
click at [544, 81] on div "AI Knowledge Build and customize automated messages for different occasions. Ed…" at bounding box center [508, 73] width 586 height 39
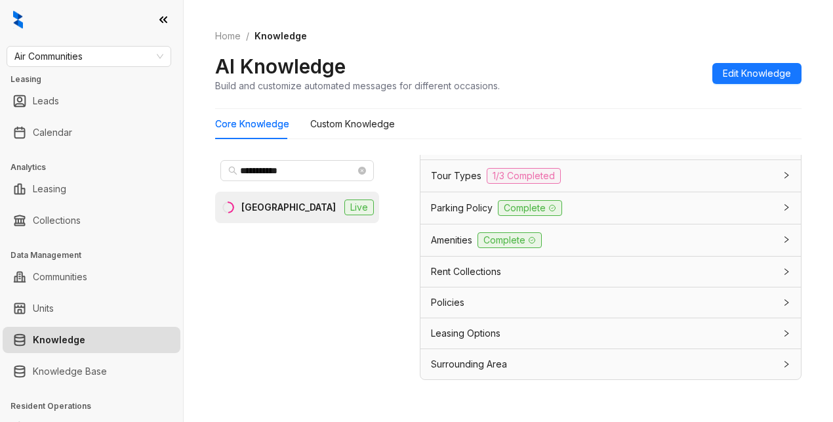
scroll to position [1176, 0]
click at [490, 336] on span "Leasing Options" at bounding box center [466, 333] width 70 height 14
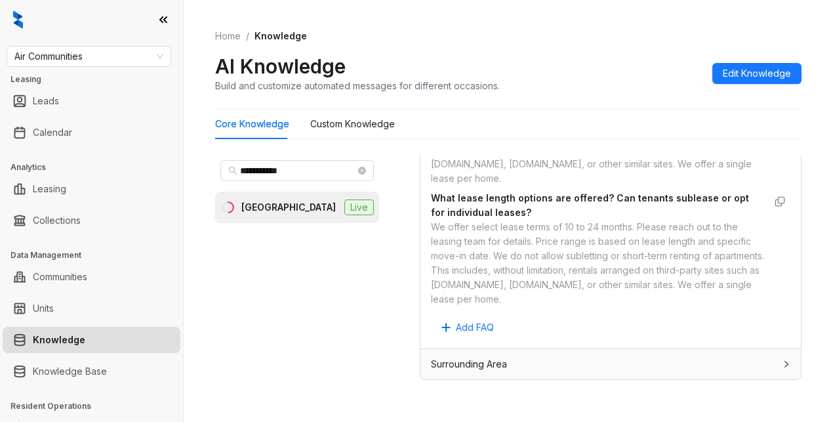
scroll to position [1792, 0]
click at [341, 125] on Knowledge "Custom Knowledge" at bounding box center [352, 124] width 85 height 14
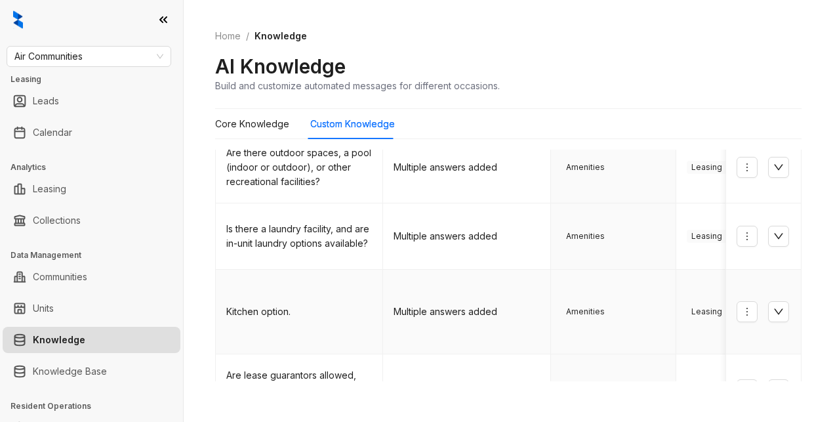
scroll to position [197, 0]
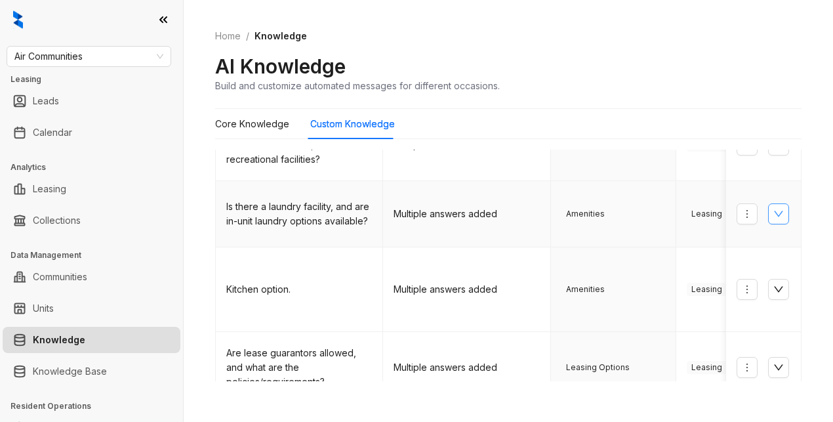
click at [773, 209] on icon "down" at bounding box center [778, 214] width 10 height 10
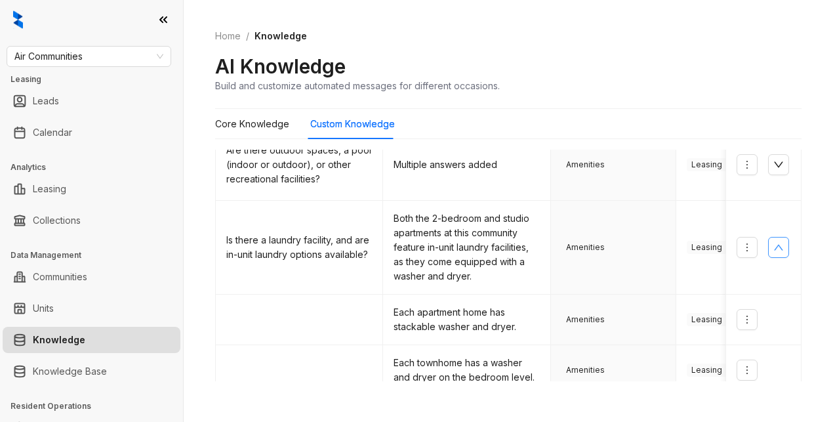
scroll to position [151, 0]
